Goal: Task Accomplishment & Management: Manage account settings

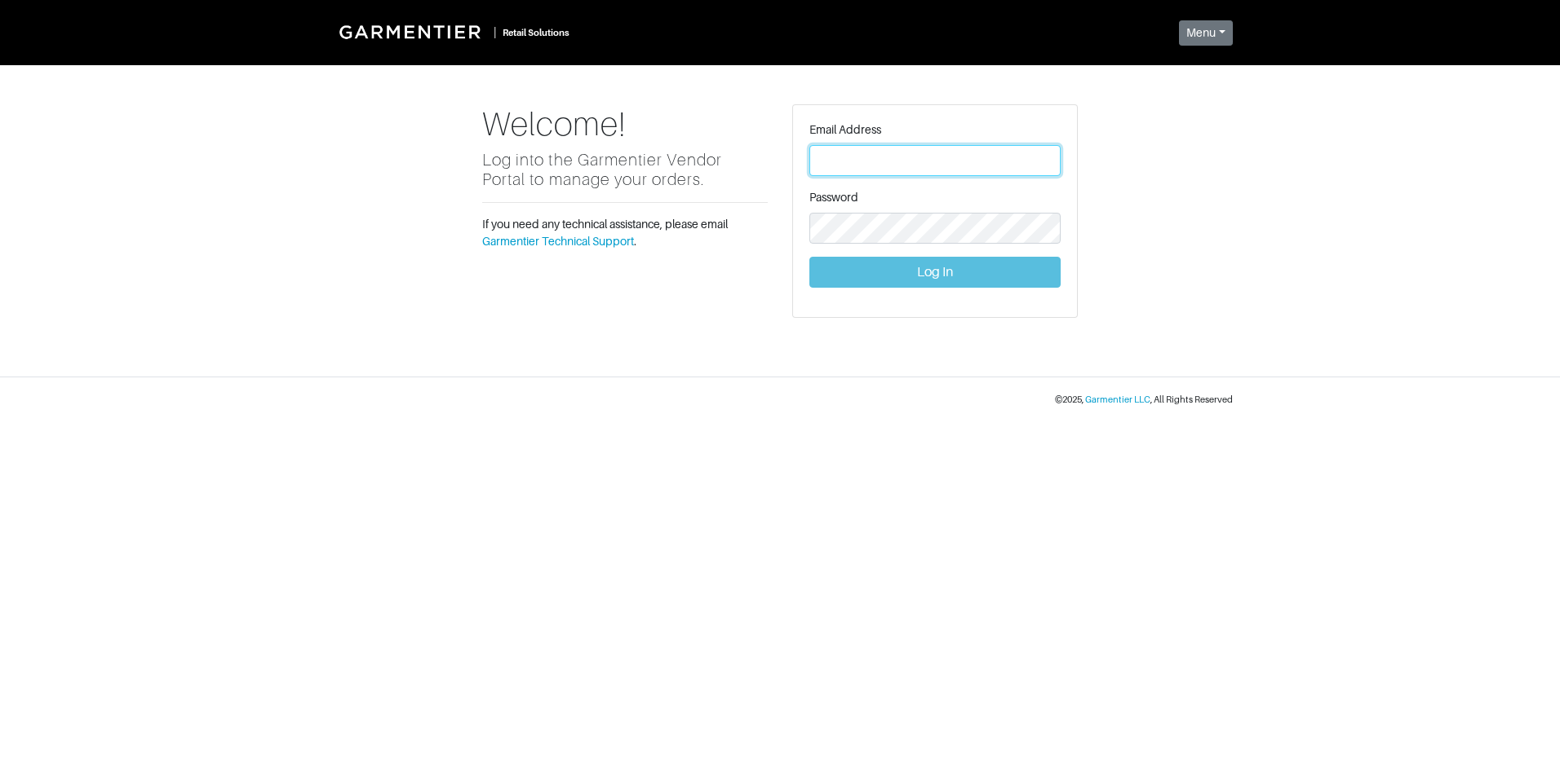
type input "vince@garmentier.co"
click at [901, 295] on div "Email Address vince@garmentier.co Password Log In" at bounding box center [935, 211] width 284 height 212
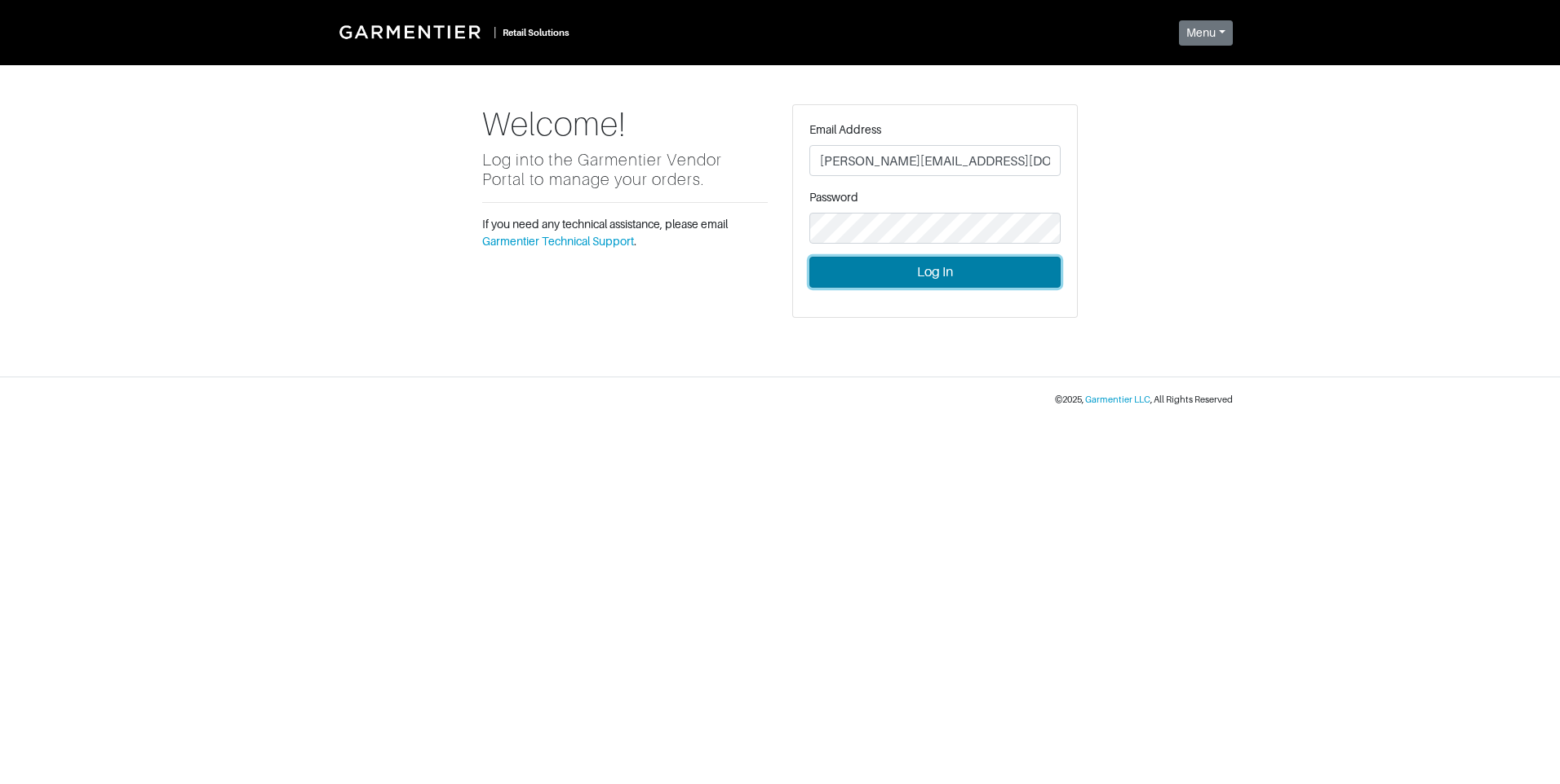
click at [889, 278] on button "Log In" at bounding box center [934, 272] width 251 height 31
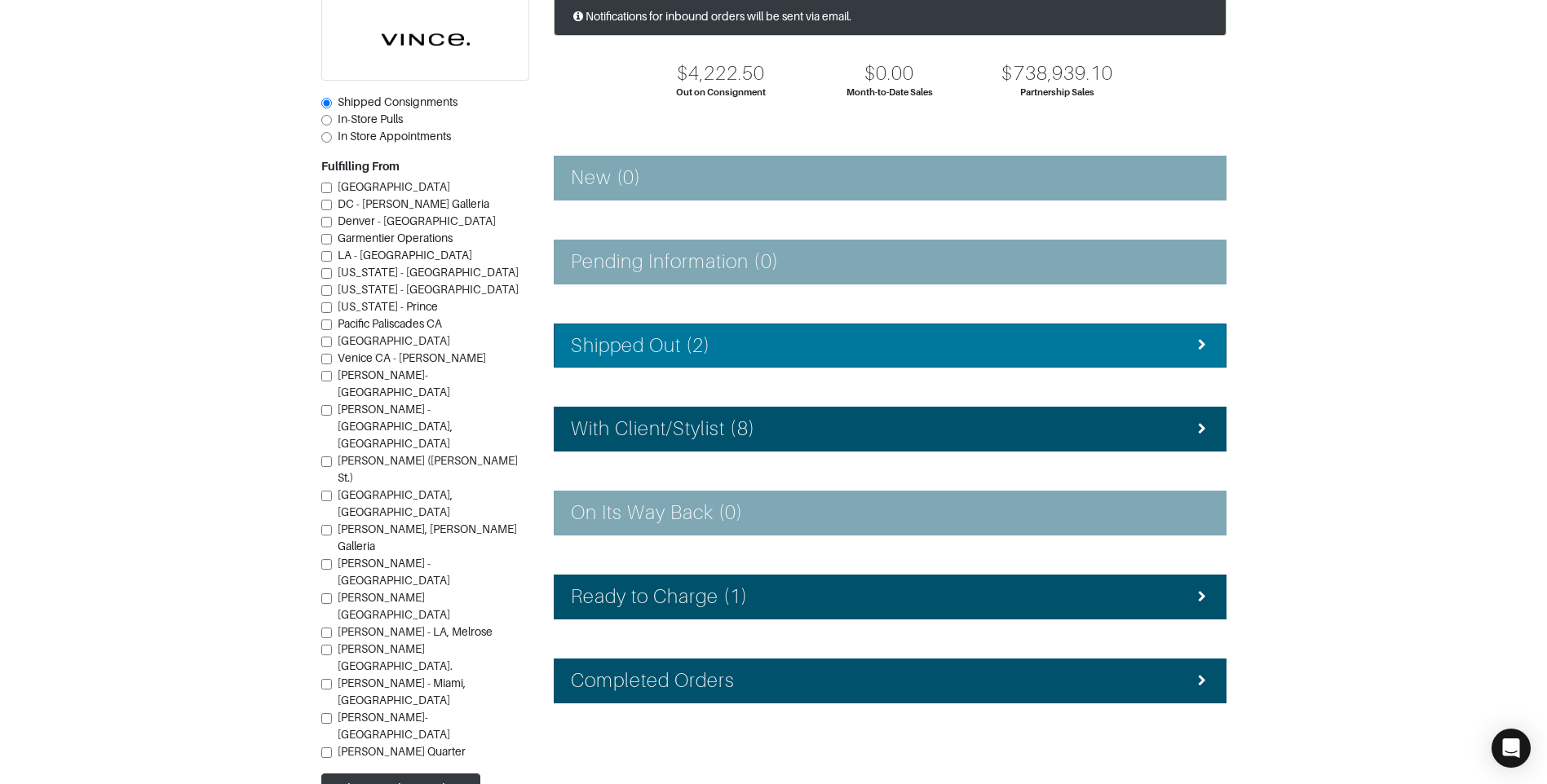
scroll to position [145, 0]
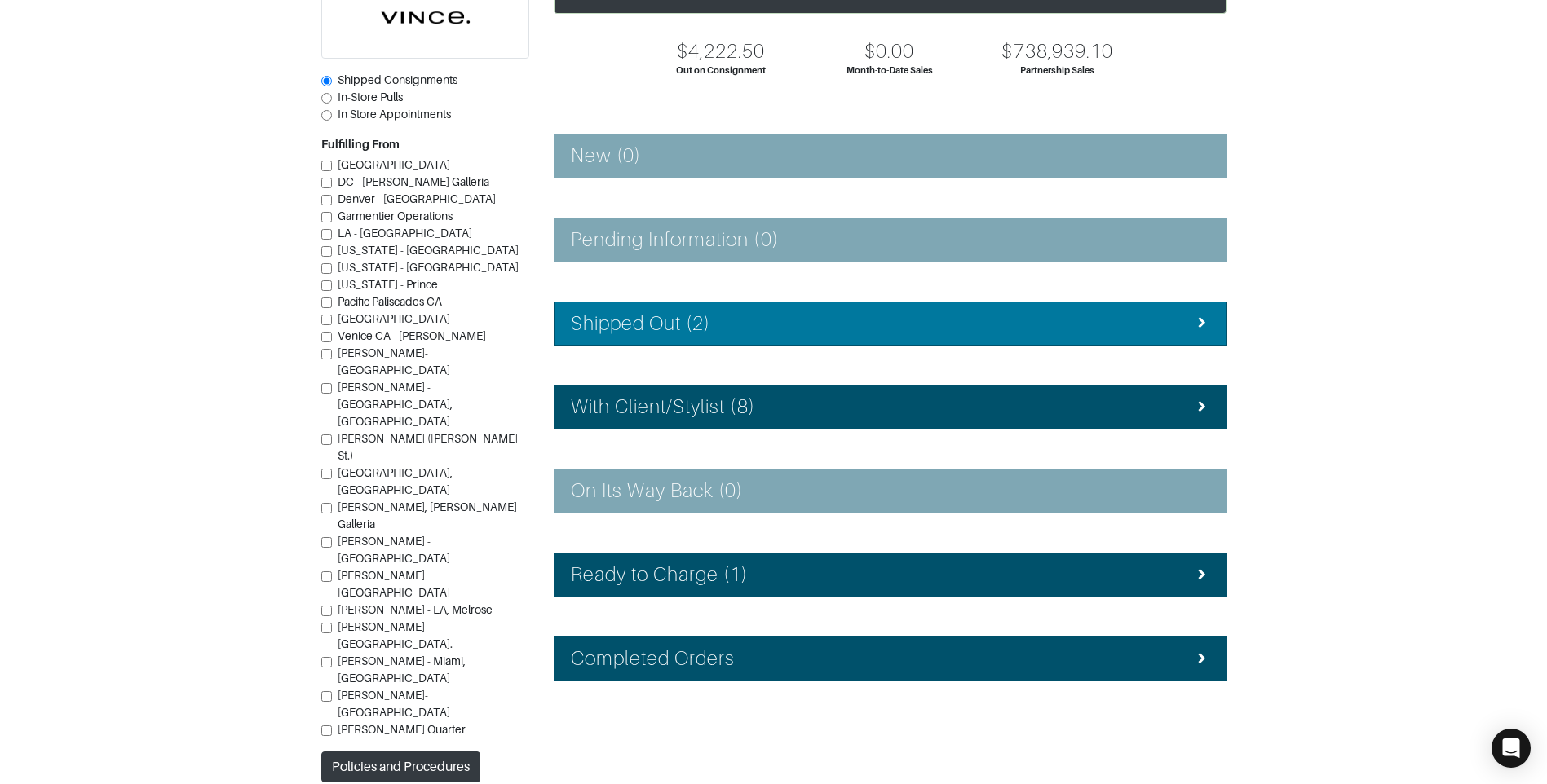
click at [761, 327] on div "Shipped Out (2)" at bounding box center [891, 324] width 639 height 23
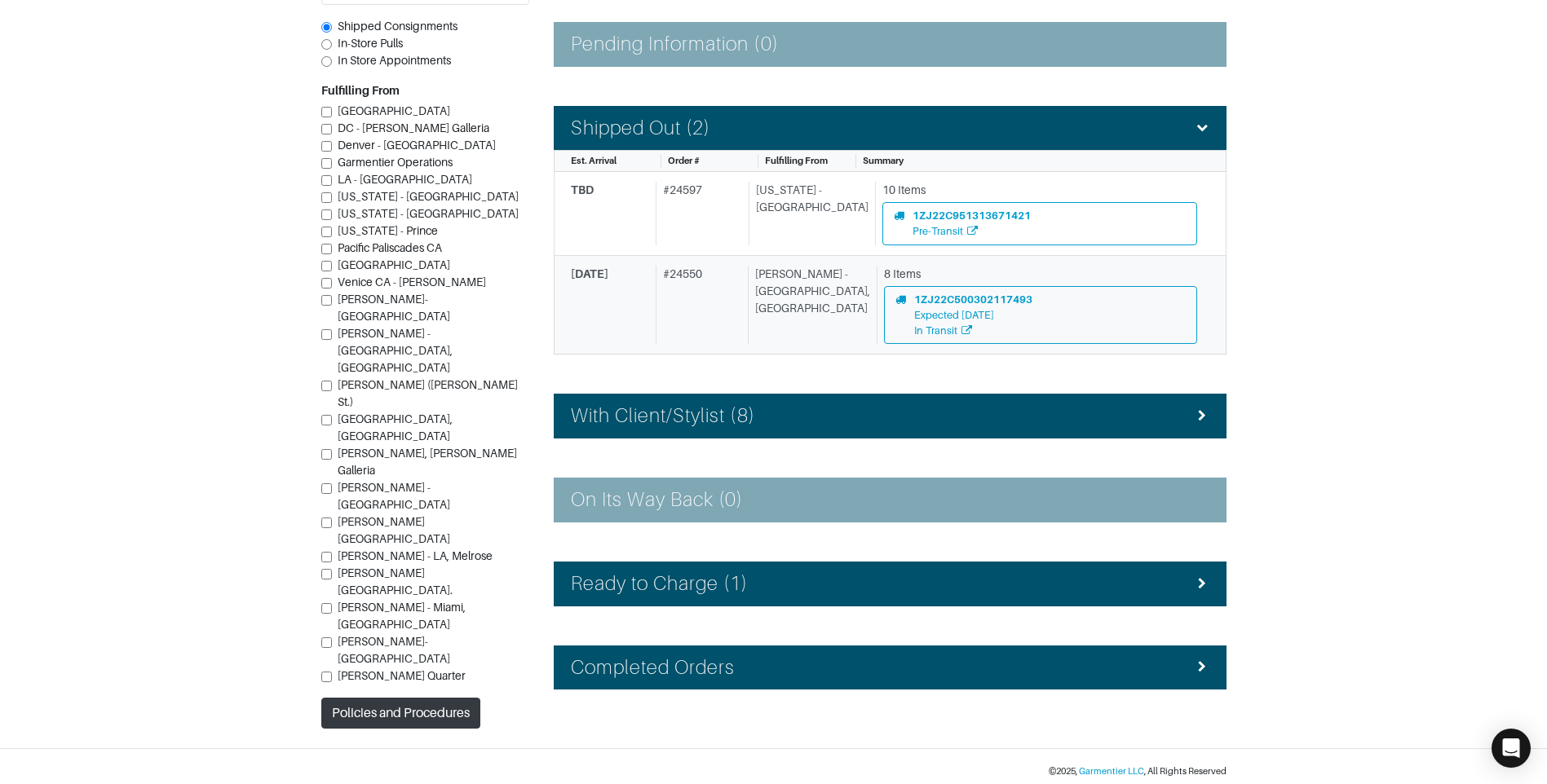
scroll to position [350, 0]
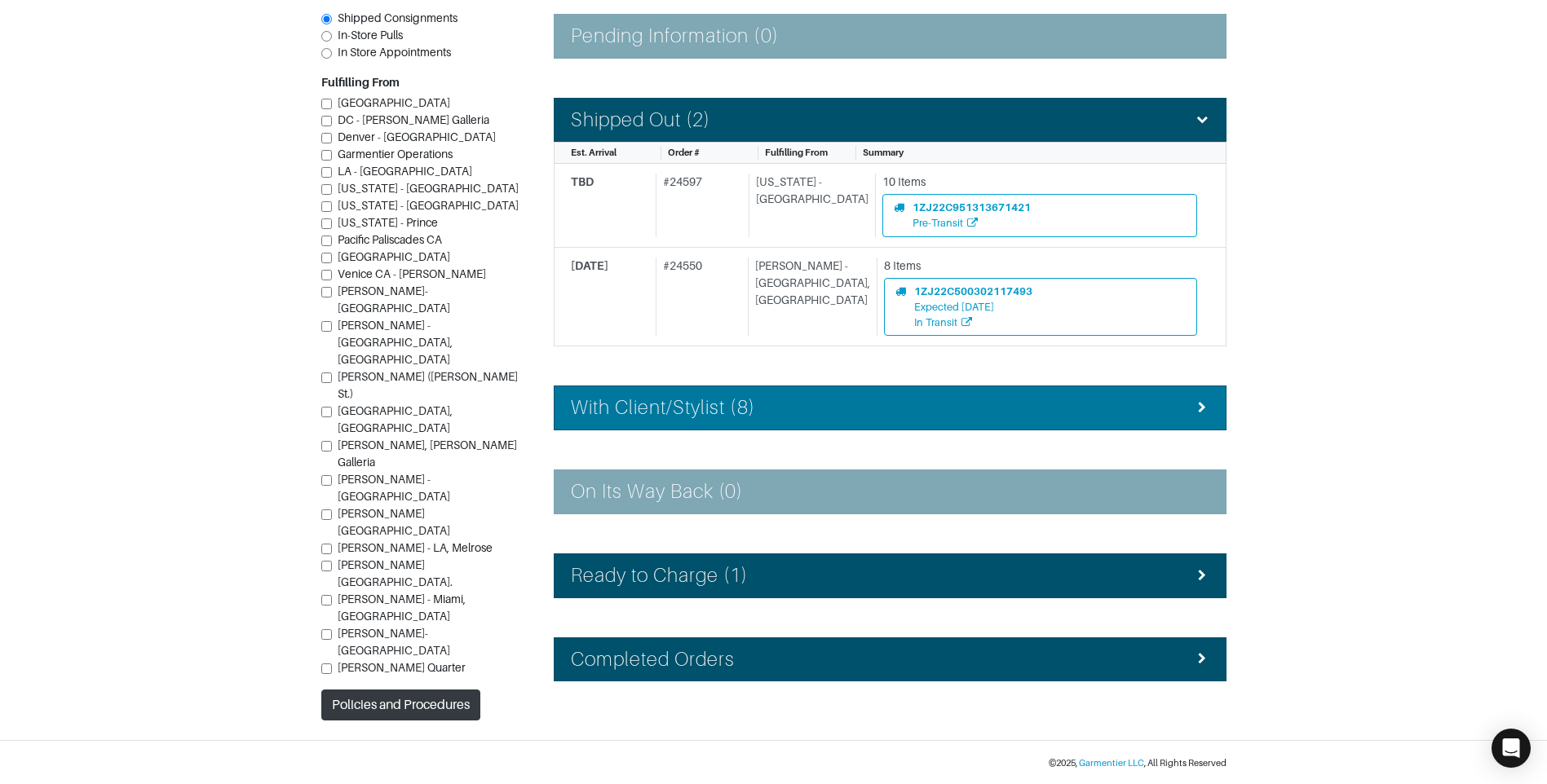
click at [789, 411] on div "With Client/Stylist (8)" at bounding box center [891, 408] width 639 height 23
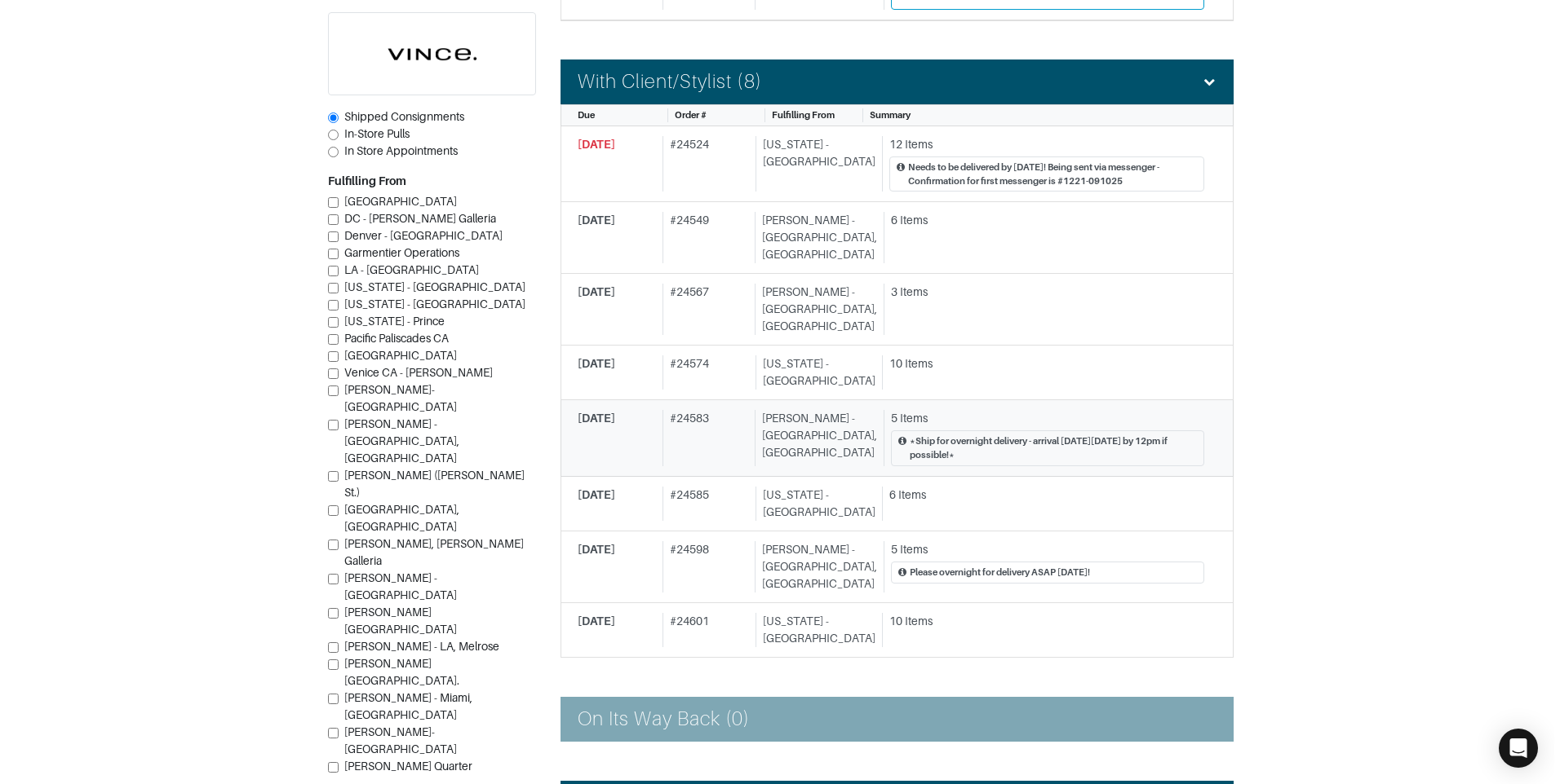
scroll to position [758, 0]
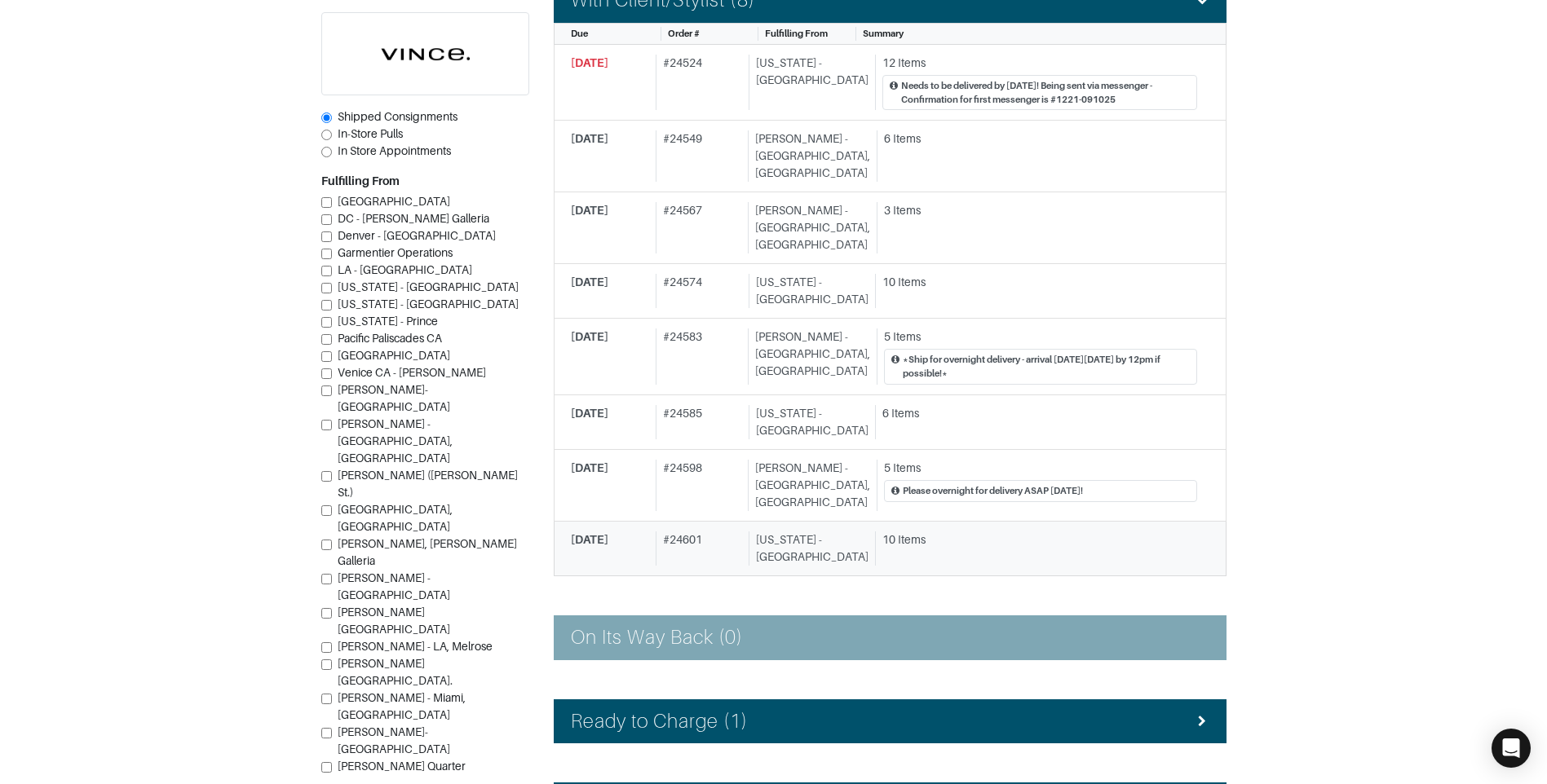
click at [789, 531] on div "New York - 5th Avenue" at bounding box center [809, 548] width 120 height 34
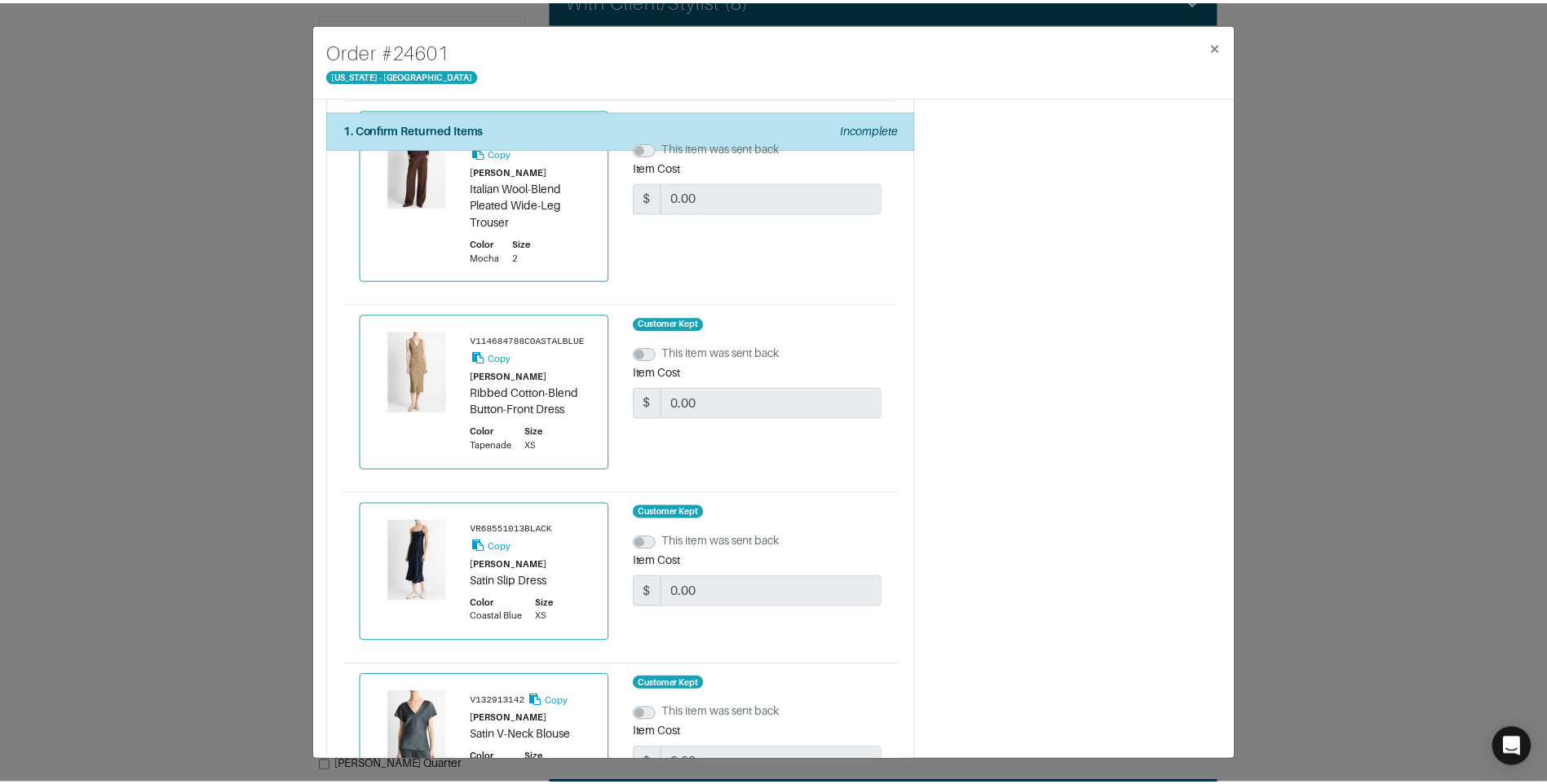
scroll to position [374, 0]
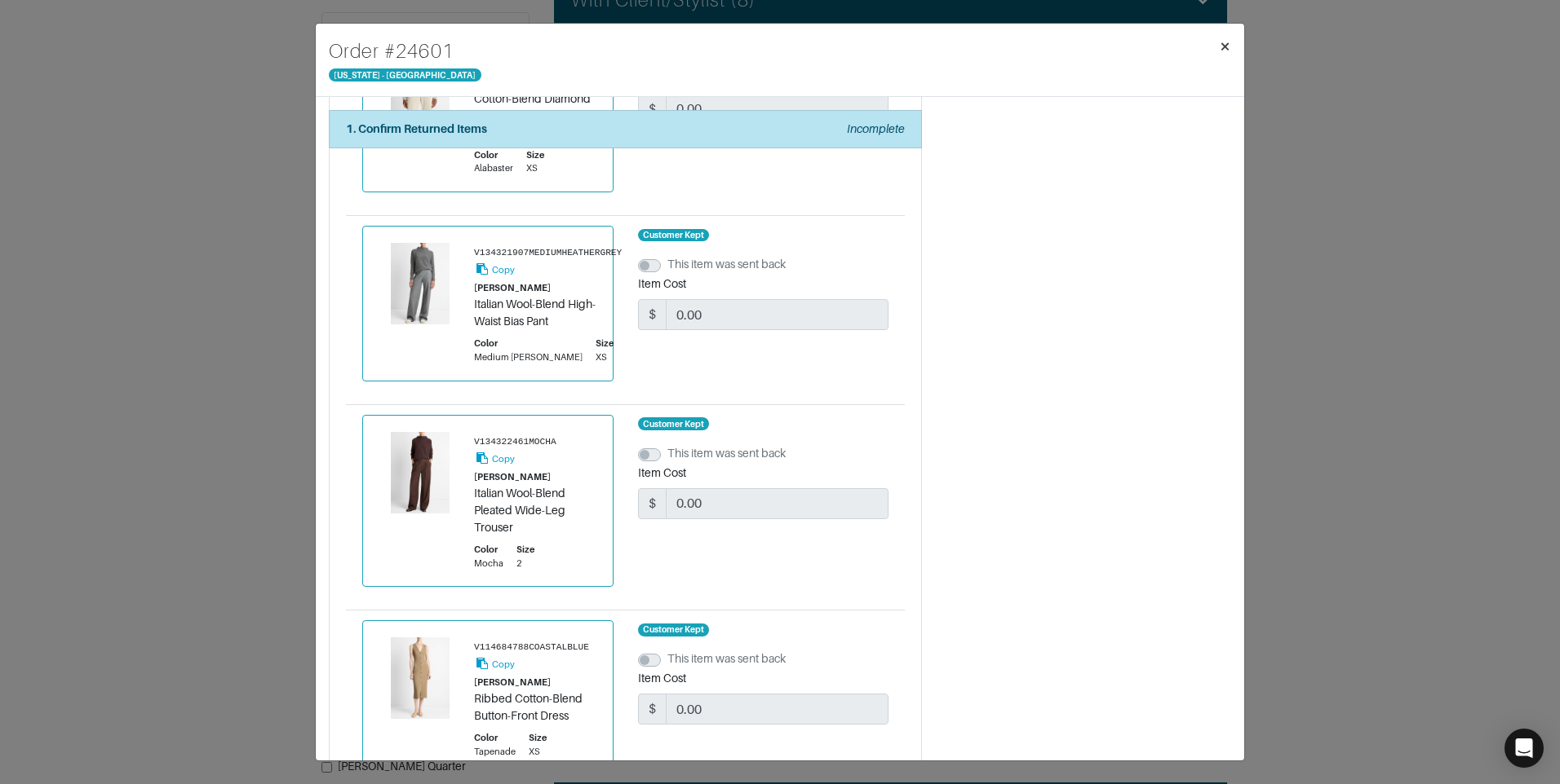
click at [1224, 42] on span "×" at bounding box center [1225, 46] width 13 height 22
